Goal: Share content

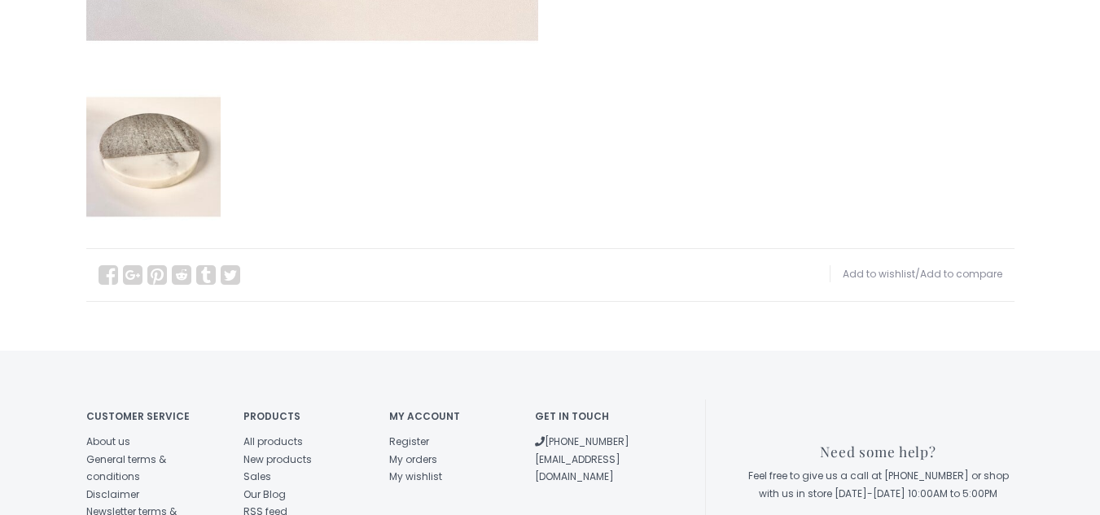
scroll to position [895, 0]
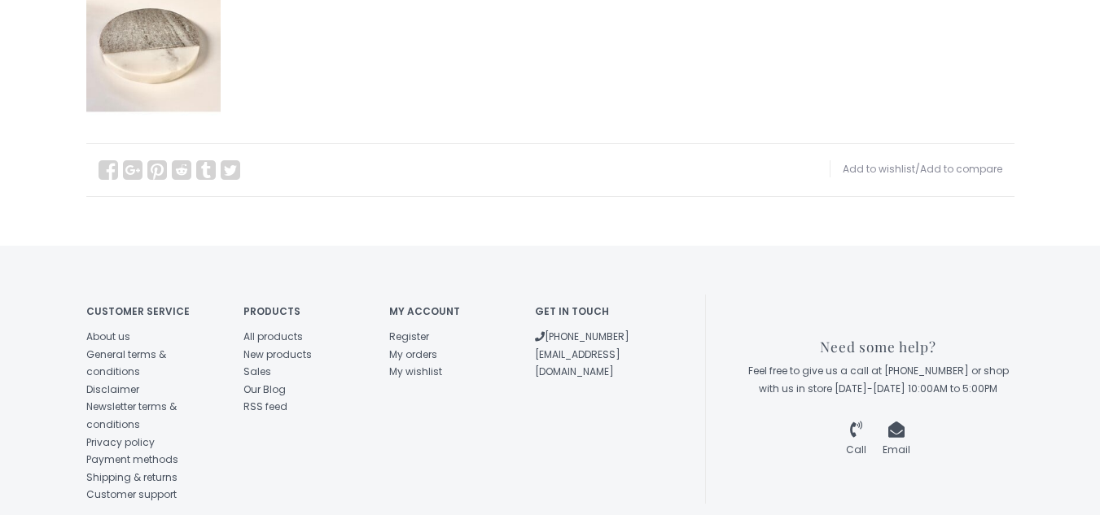
scroll to position [895, 0]
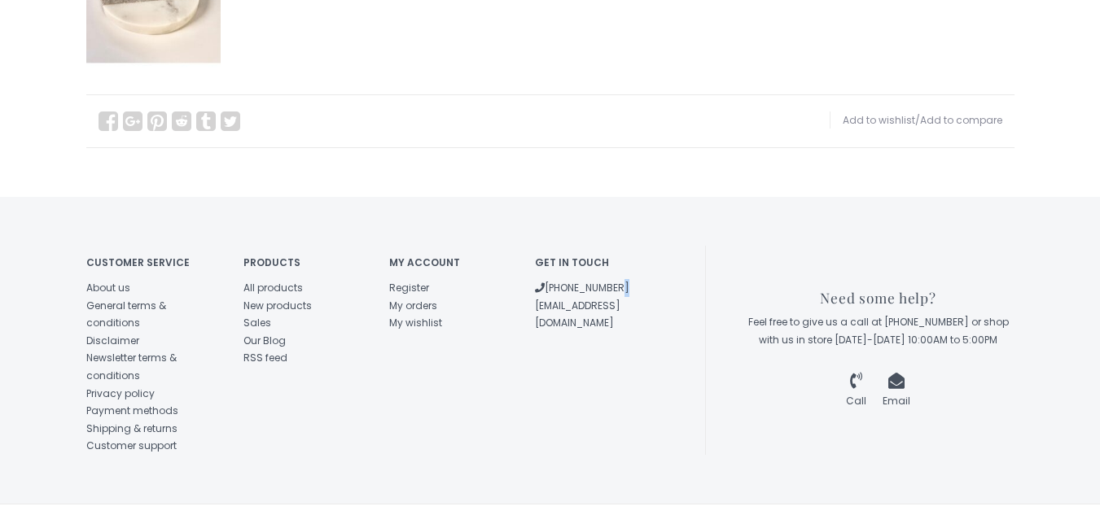
drag, startPoint x: 527, startPoint y: 272, endPoint x: 615, endPoint y: 264, distance: 88.3
click at [615, 264] on div "Get in touch (573) 659-4438 southbank@socket.net" at bounding box center [596, 289] width 146 height 86
